Goal: Entertainment & Leisure: Consume media (video, audio)

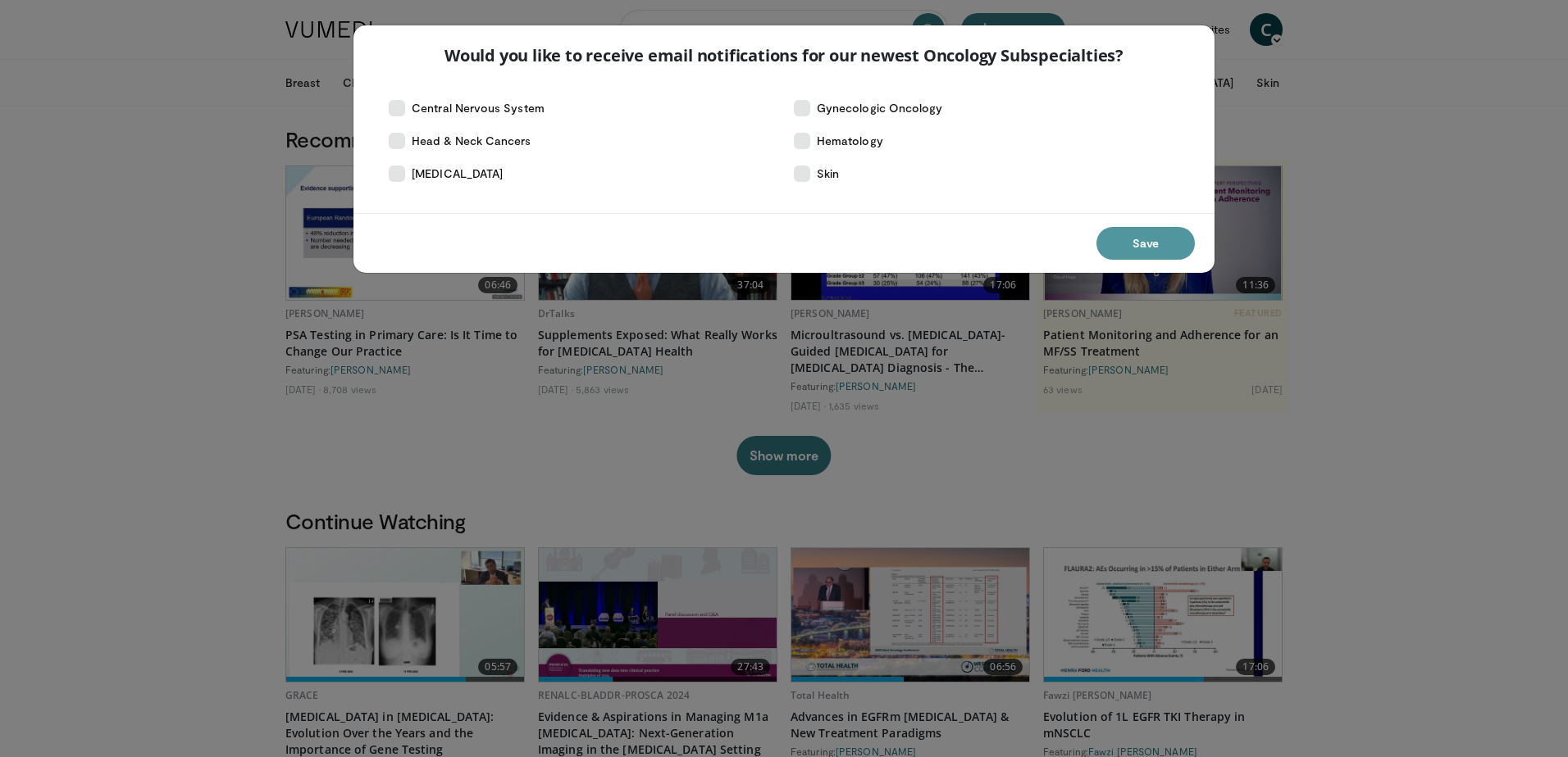
click at [1153, 242] on button "Save" at bounding box center [1145, 243] width 98 height 32
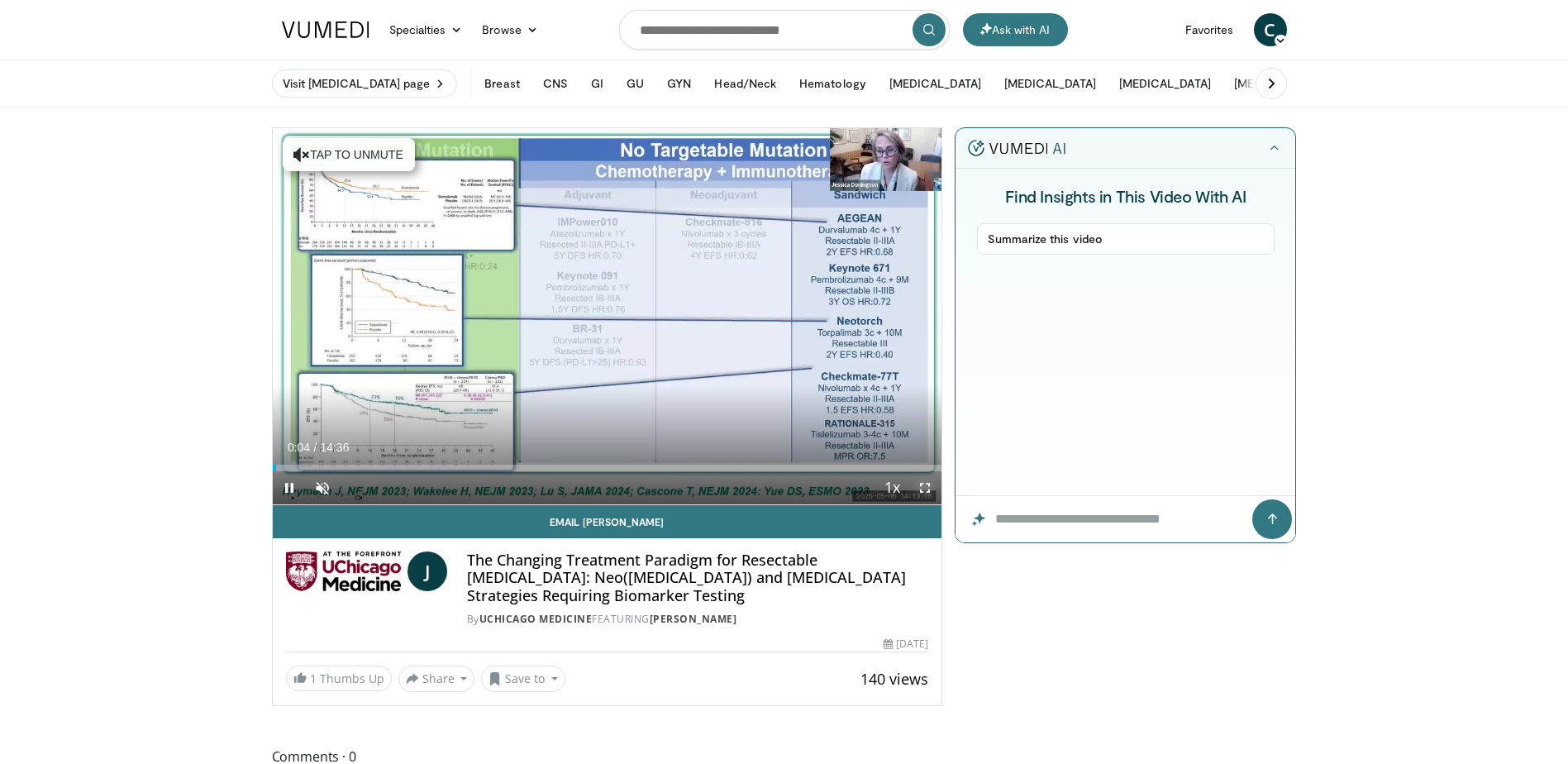
click at [926, 487] on span "Video Player" at bounding box center [925, 488] width 33 height 33
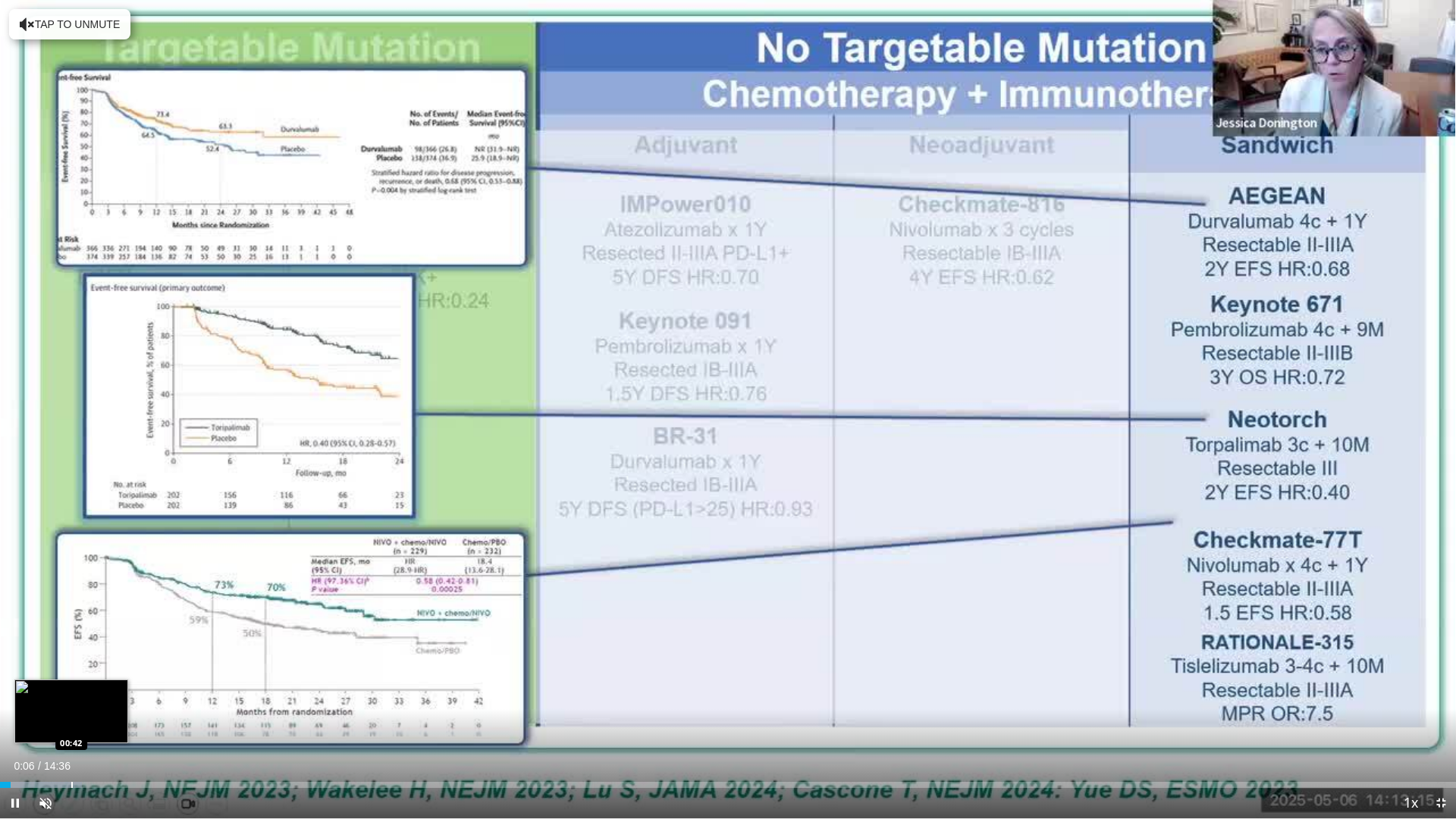
click at [71, 700] on div "Loaded : 5.65% 00:06 00:42" at bounding box center [728, 781] width 1456 height 15
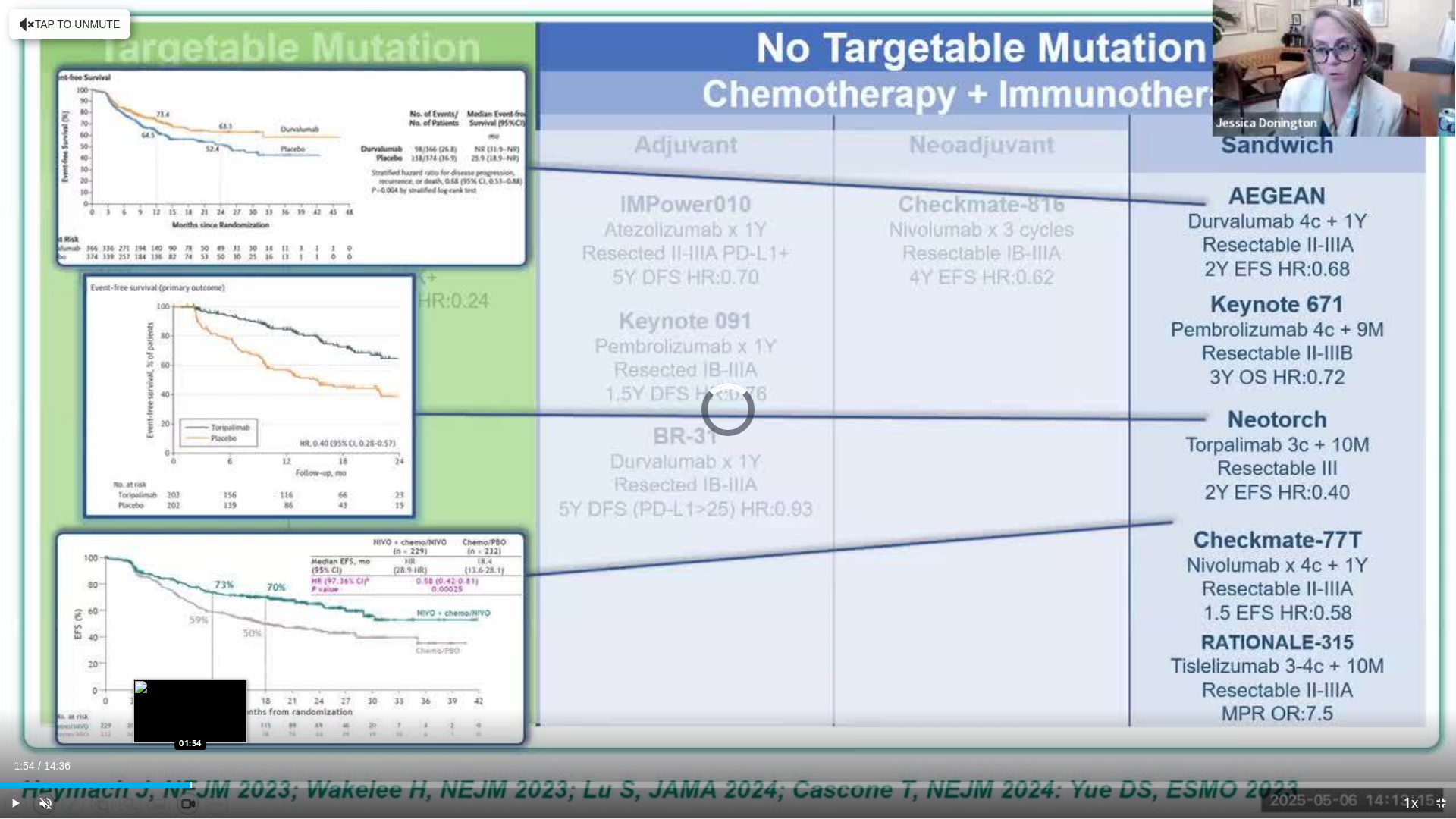
click at [190, 700] on div "Loaded : 12.44% 00:45 01:54" at bounding box center [728, 781] width 1456 height 15
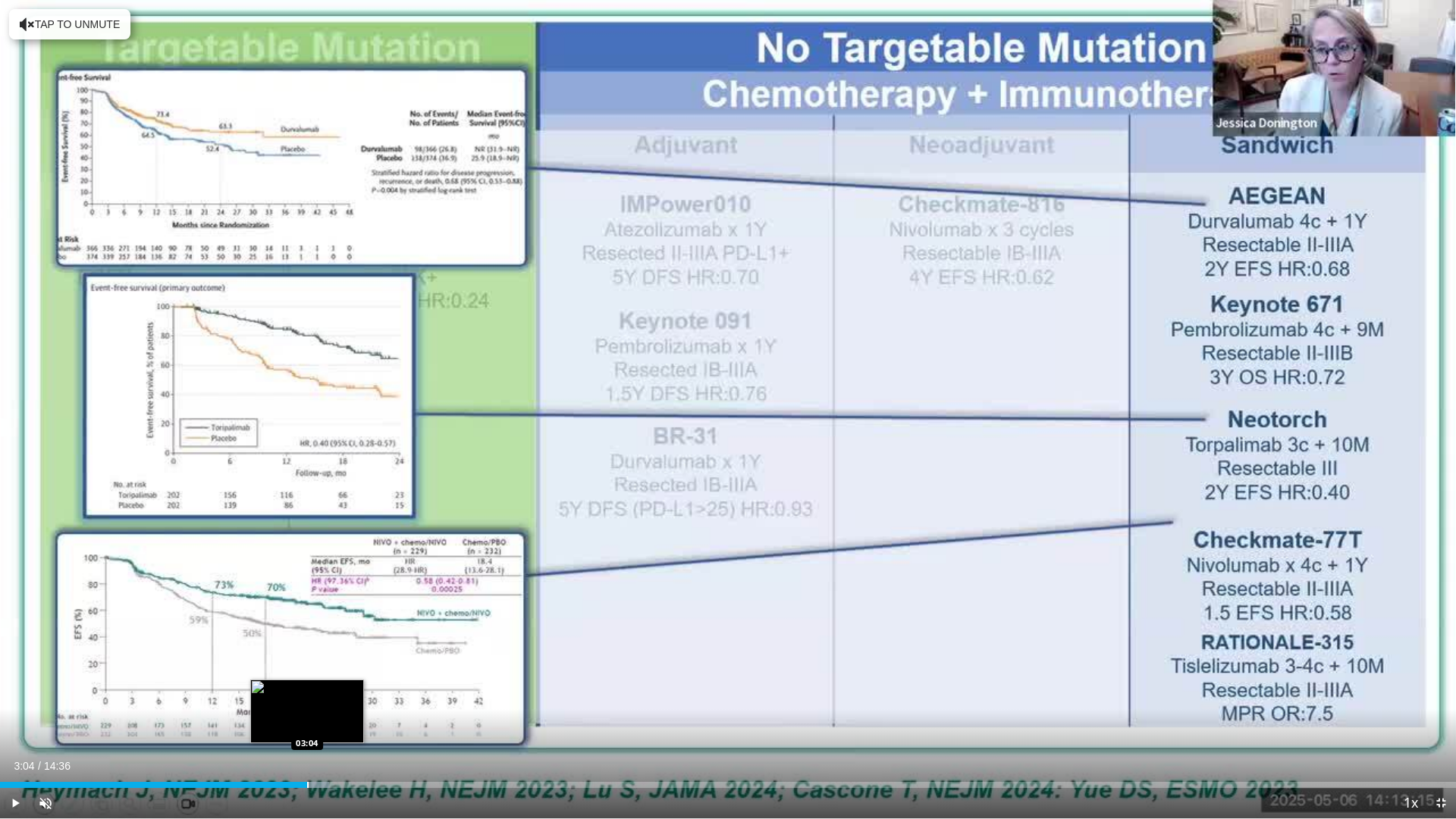
click at [307, 700] on div "Loaded : 22.62% 03:04 03:04" at bounding box center [728, 784] width 1456 height 6
click at [293, 700] on div "02:56" at bounding box center [155, 784] width 310 height 6
click at [278, 700] on div "Progress Bar" at bounding box center [279, 784] width 2 height 6
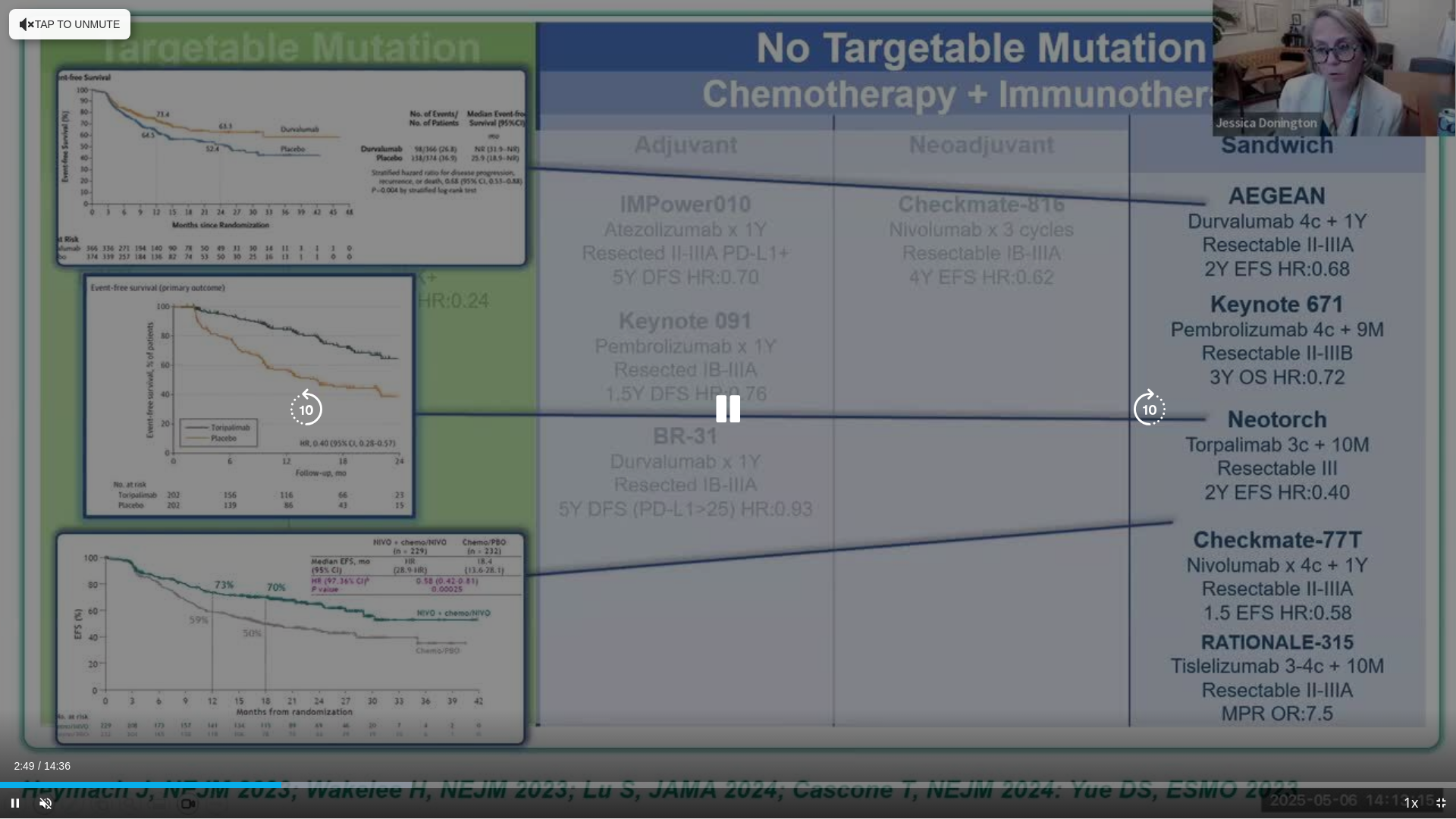
click at [261, 700] on div "02:49" at bounding box center [140, 784] width 282 height 6
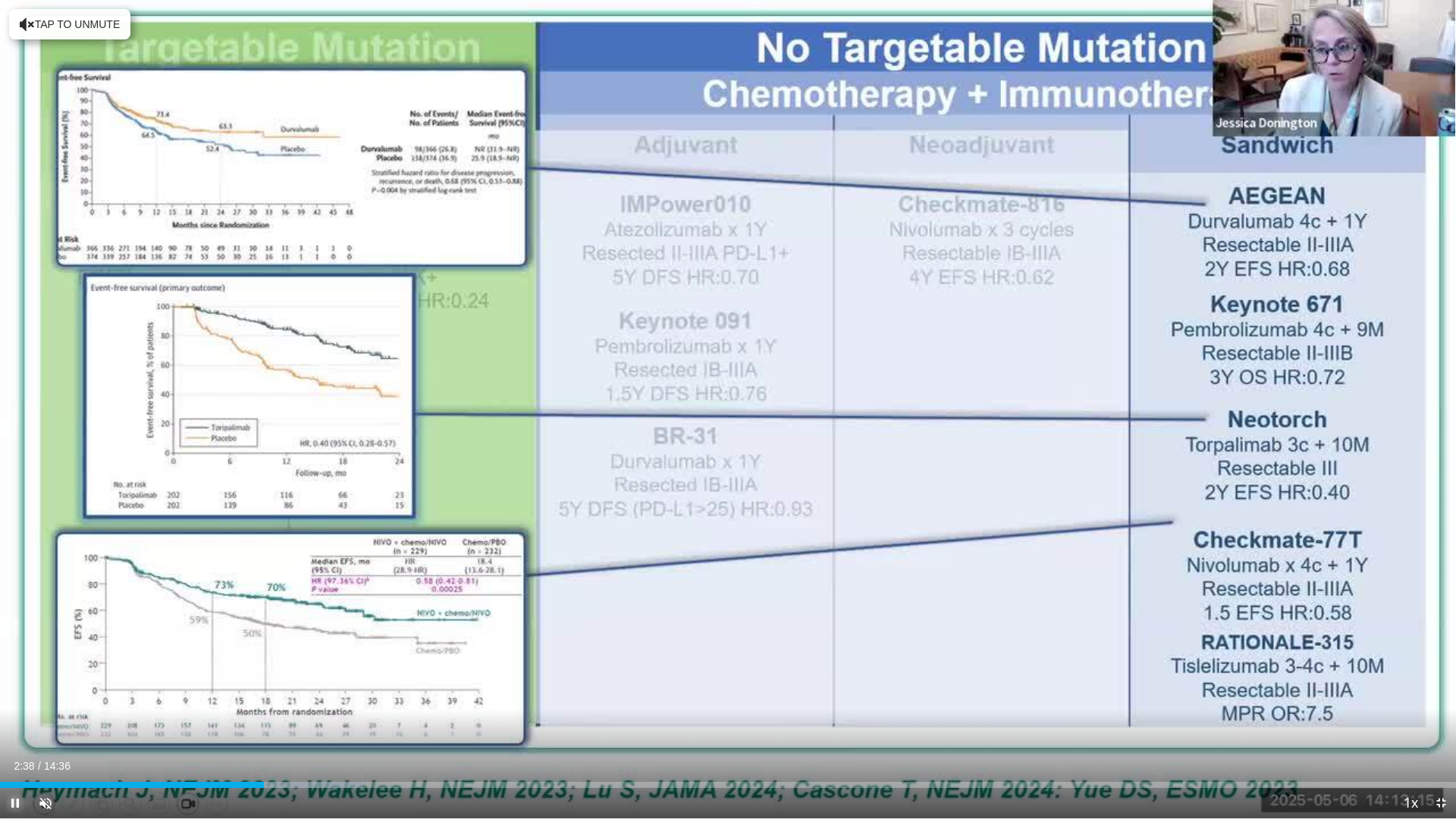
click at [9, 700] on span "Video Player" at bounding box center [15, 803] width 30 height 30
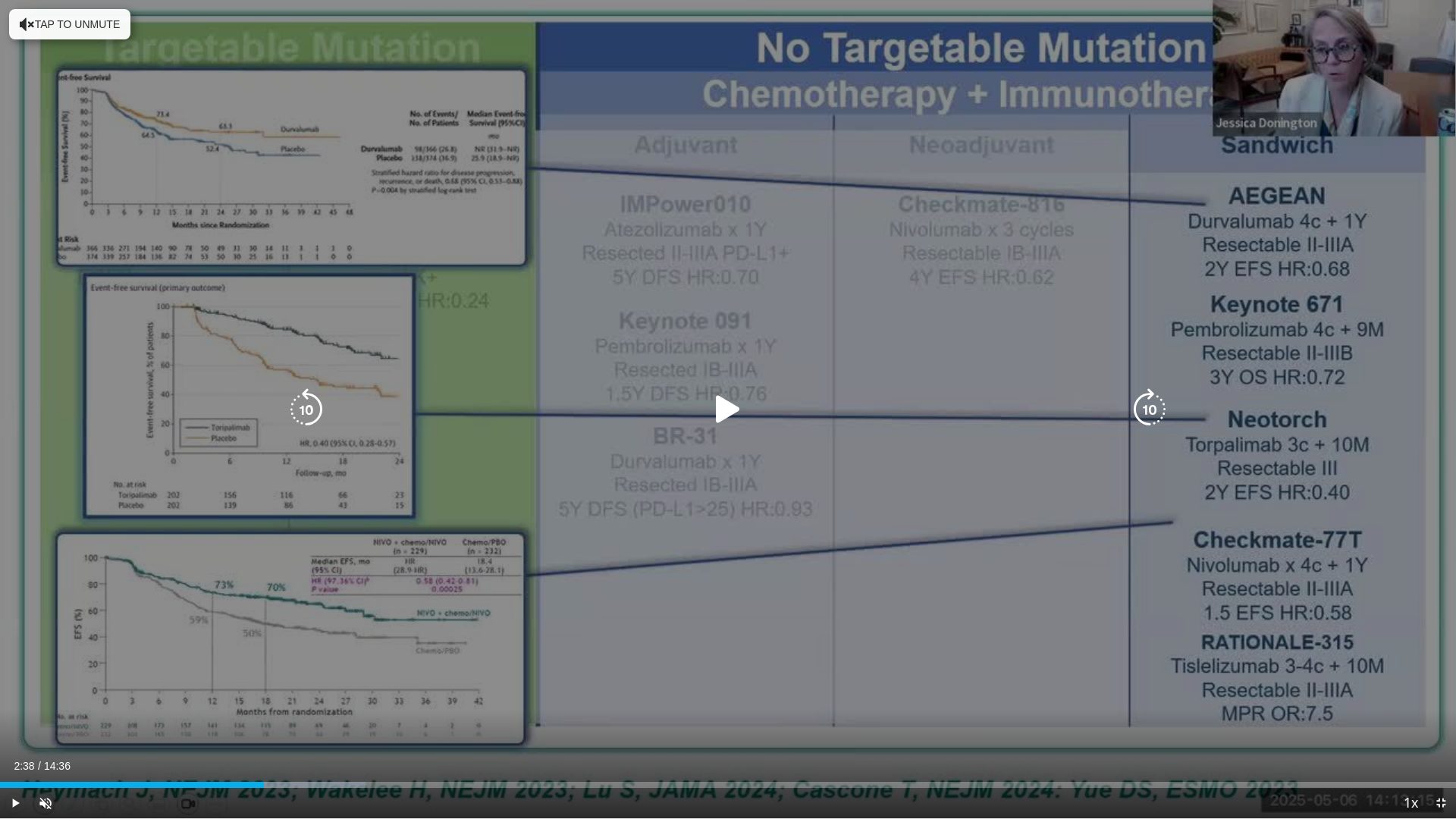
click at [56, 22] on button "Tap to unmute" at bounding box center [69, 24] width 121 height 30
click at [732, 404] on icon "Video Player" at bounding box center [728, 409] width 43 height 43
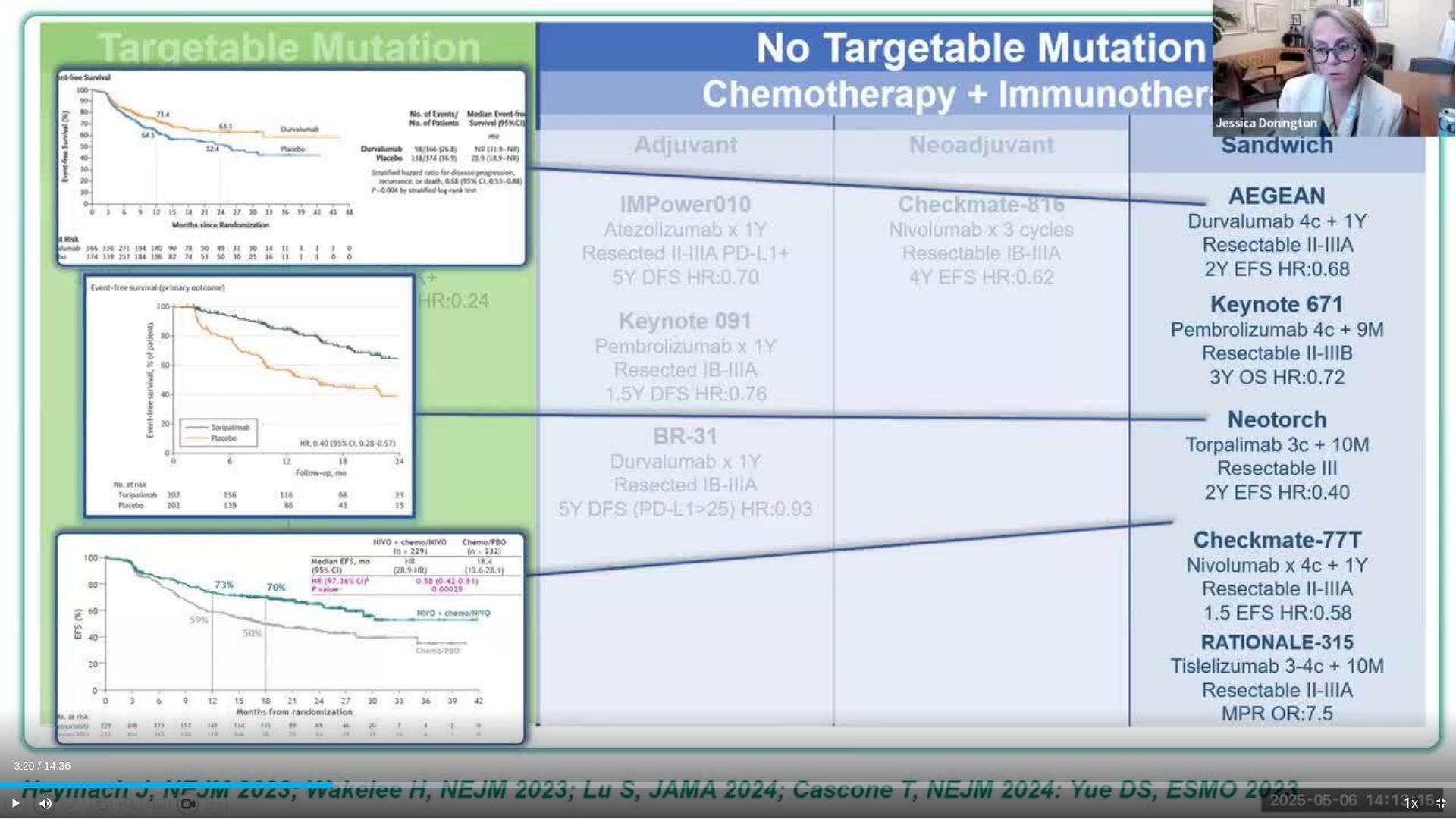
drag, startPoint x: 267, startPoint y: 783, endPoint x: 333, endPoint y: 793, distance: 66.8
click at [333, 700] on div "Current Time 3:20 / Duration 14:36 Play Skip Backward Skip Forward Mute 100% Lo…" at bounding box center [728, 803] width 1456 height 30
click at [10, 700] on span "Video Player" at bounding box center [15, 803] width 30 height 30
drag, startPoint x: 337, startPoint y: 784, endPoint x: 392, endPoint y: 783, distance: 55.0
click at [392, 700] on div "Progress Bar" at bounding box center [393, 784] width 2 height 6
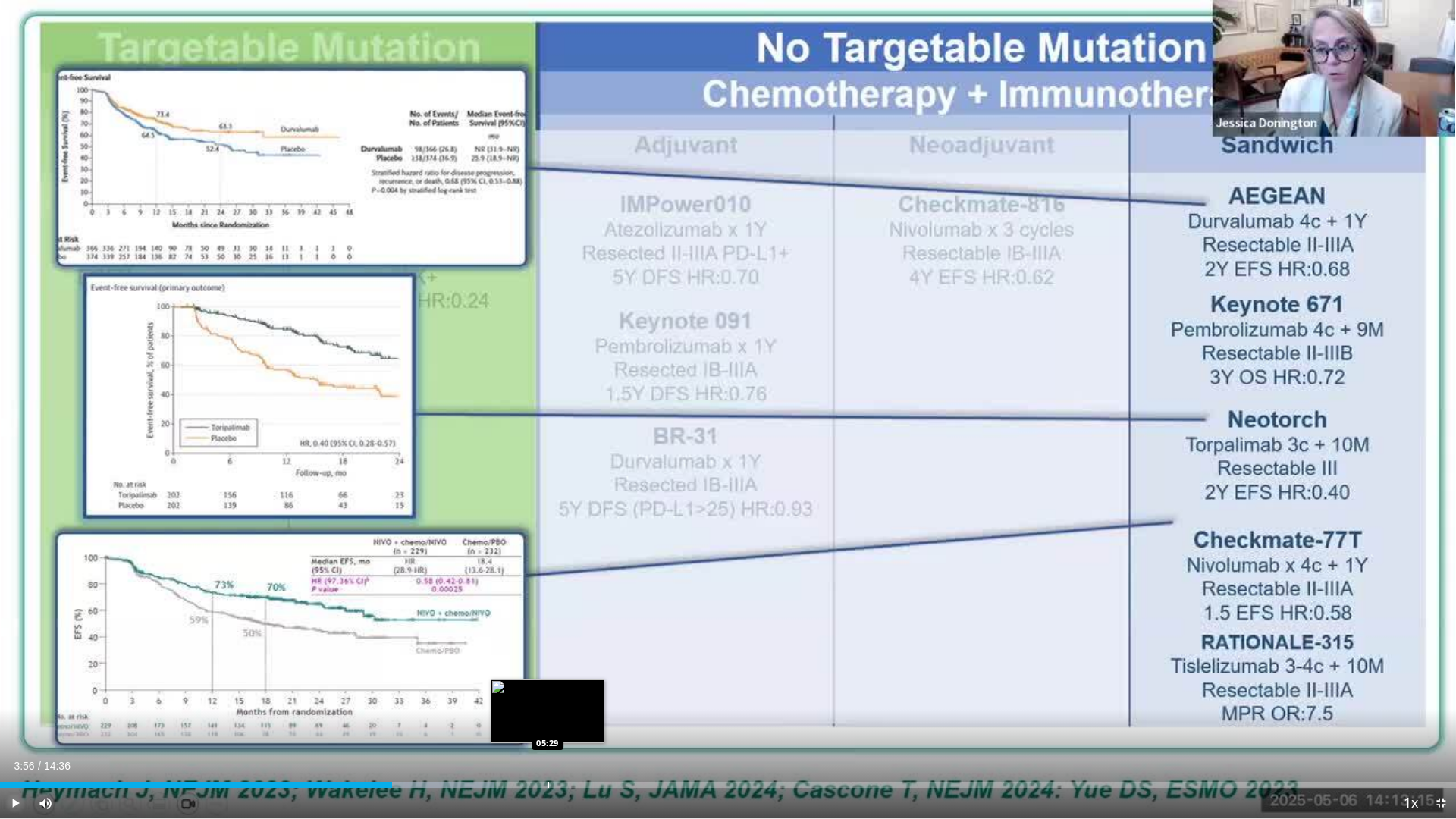
click at [548, 700] on div "Progress Bar" at bounding box center [549, 784] width 2 height 6
click at [525, 700] on div "Current Time 5:29 / Duration 14:36 Play Skip Backward Skip Forward Mute 100% Lo…" at bounding box center [728, 803] width 1456 height 30
click at [510, 700] on div "Progress Bar" at bounding box center [511, 784] width 2 height 6
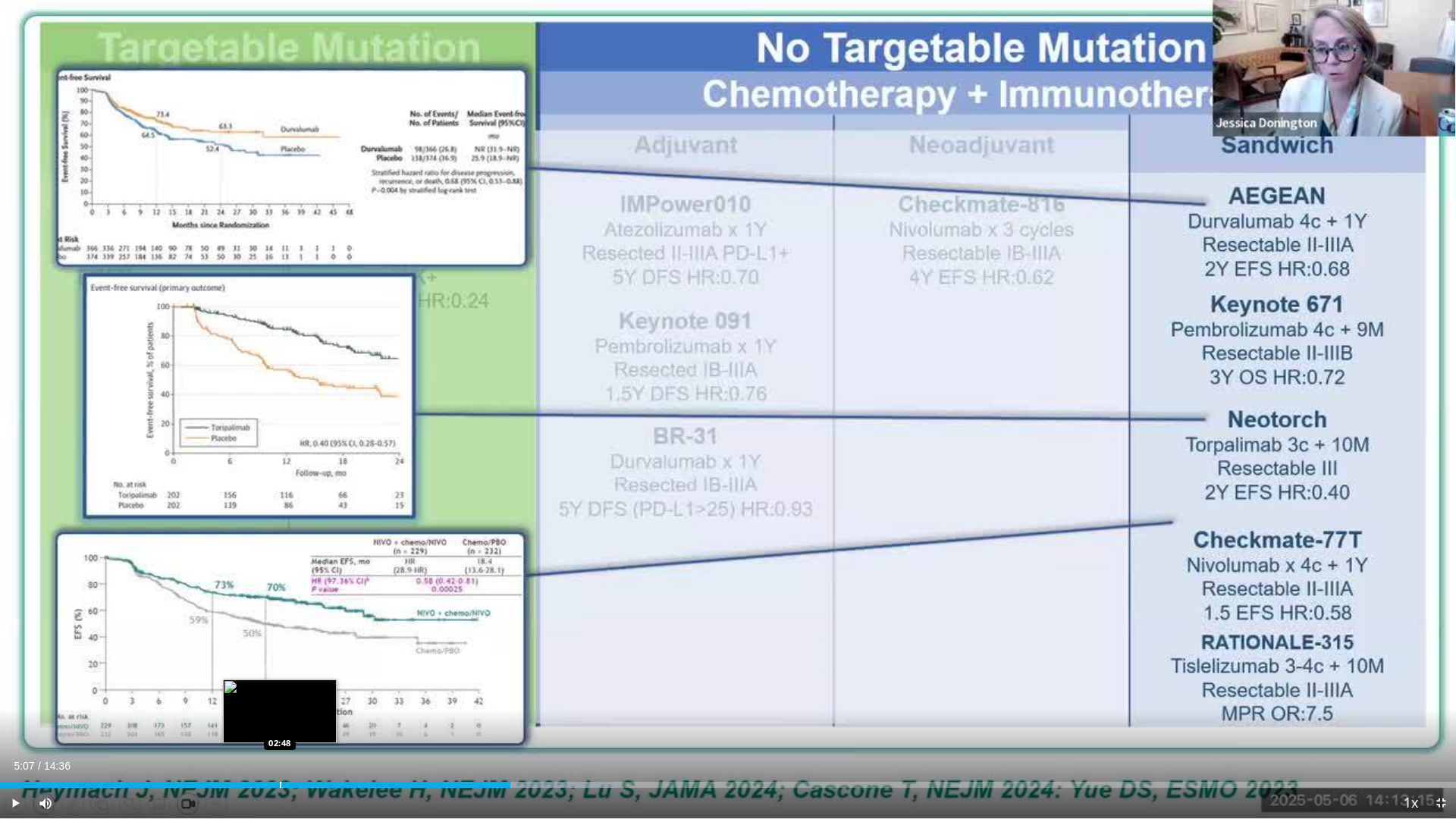
click at [279, 700] on div "Loaded : 42.21% 05:07 02:48" at bounding box center [728, 781] width 1456 height 15
click at [253, 700] on div "Loaded : 18.10% 02:32 02:32" at bounding box center [728, 781] width 1456 height 15
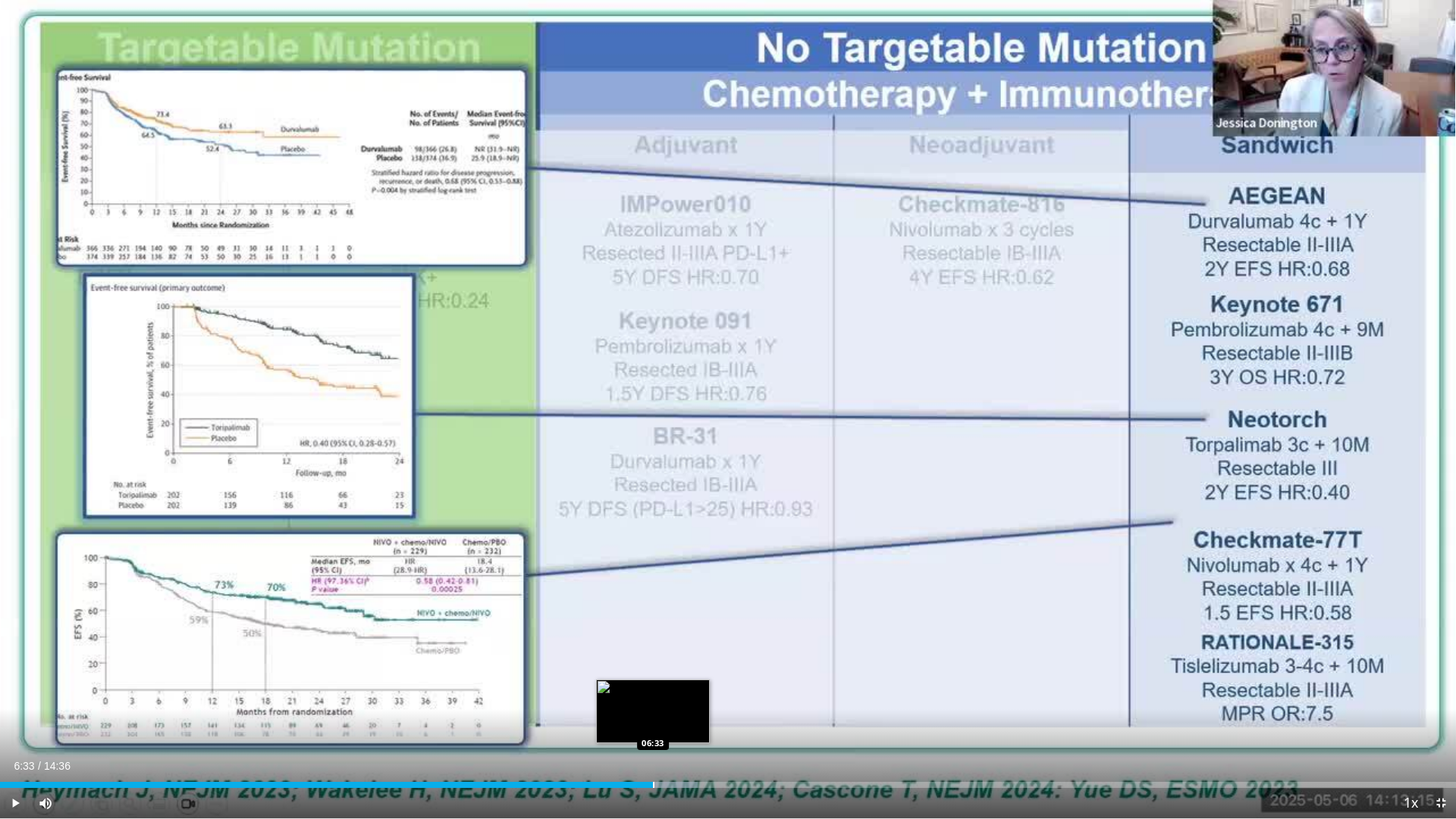
drag, startPoint x: 247, startPoint y: 784, endPoint x: 653, endPoint y: 781, distance: 406.0
click at [653, 700] on div "Loaded : 47.91% 06:33 06:33" at bounding box center [728, 781] width 1456 height 15
drag, startPoint x: 644, startPoint y: 785, endPoint x: 573, endPoint y: 788, distance: 71.1
click at [573, 700] on div "Current Time 5:44 / Duration 14:36 Play Skip Backward Skip Forward Mute 100% Lo…" at bounding box center [728, 803] width 1456 height 30
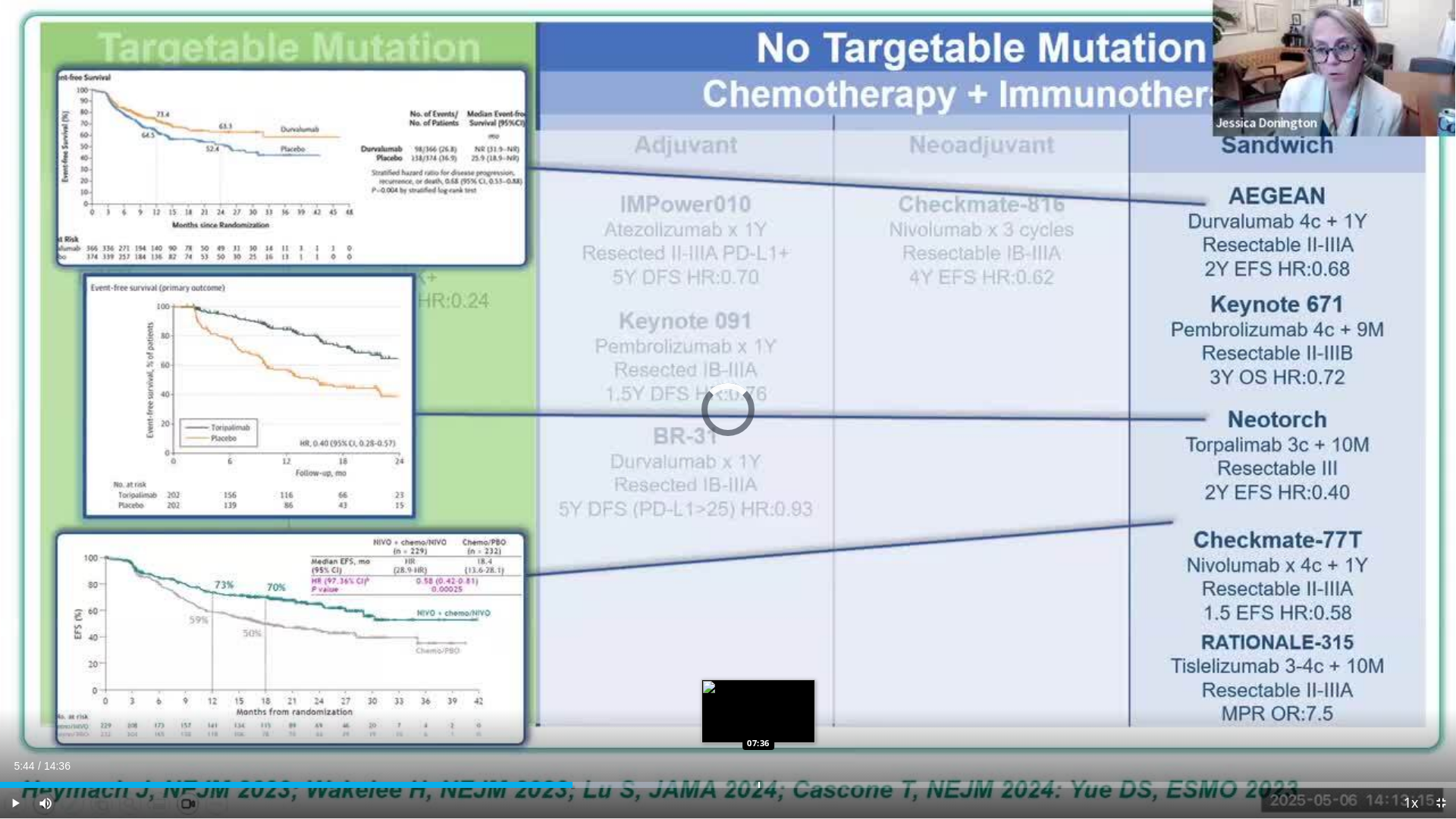
click at [758, 700] on div "Progress Bar" at bounding box center [759, 784] width 2 height 6
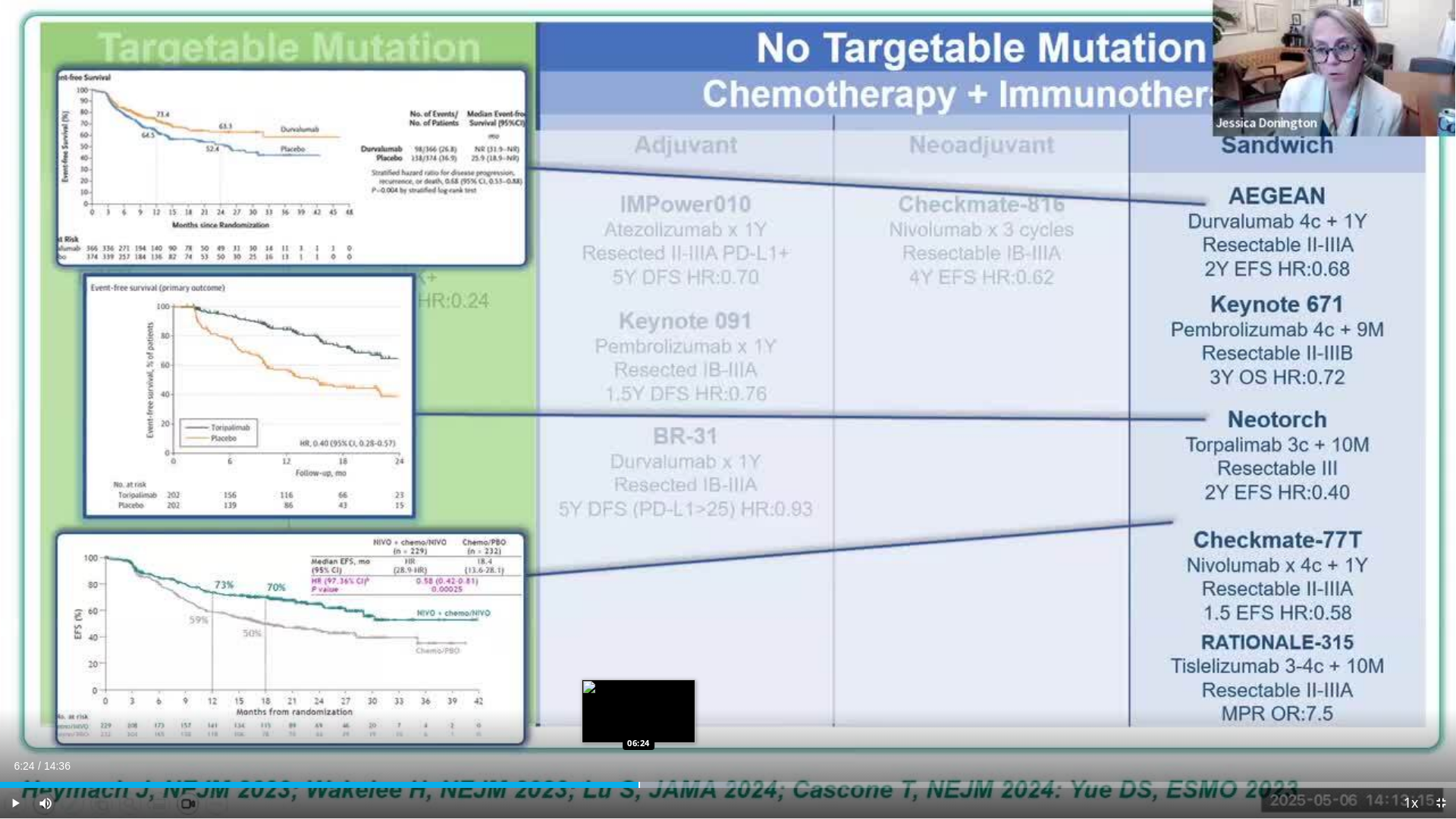
drag, startPoint x: 758, startPoint y: 784, endPoint x: 639, endPoint y: 783, distance: 119.0
click at [639, 700] on div "Progress Bar" at bounding box center [640, 784] width 2 height 6
drag, startPoint x: 636, startPoint y: 785, endPoint x: 752, endPoint y: 794, distance: 116.3
click at [752, 700] on div "Current Time 7:32 / Duration 14:36 Play Skip Backward Skip Forward Mute 100% Lo…" at bounding box center [728, 803] width 1456 height 30
click at [1438, 700] on span "Video Player" at bounding box center [1441, 803] width 30 height 30
